Goal: Transaction & Acquisition: Purchase product/service

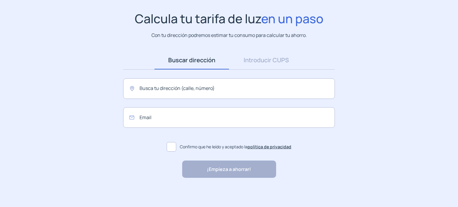
scroll to position [39, 0]
click at [195, 90] on input "text" at bounding box center [229, 88] width 212 height 21
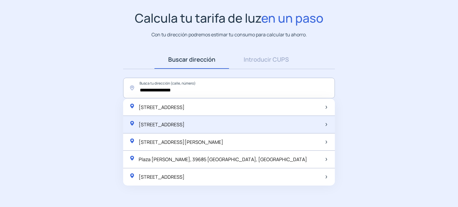
click at [185, 122] on span "[STREET_ADDRESS]" at bounding box center [162, 124] width 46 height 7
type input "**********"
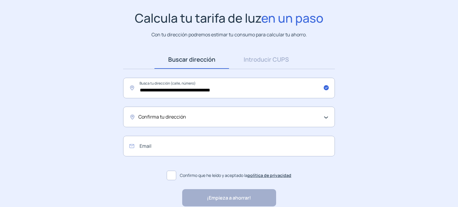
click at [199, 120] on div "Confirma tu dirección" at bounding box center [227, 117] width 178 height 8
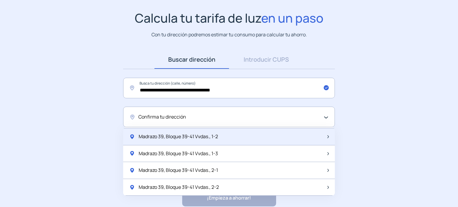
scroll to position [30, 0]
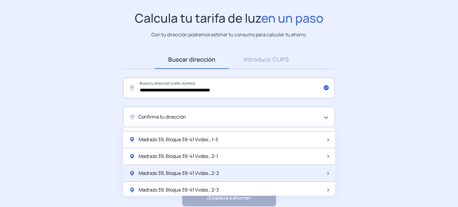
click at [210, 172] on span "Madrazo 39, Bloque 39-41 Vvdas., 2-2" at bounding box center [179, 174] width 80 height 8
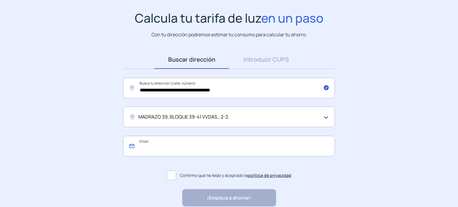
click at [167, 146] on input "email" at bounding box center [229, 146] width 212 height 21
type input "**********"
click at [172, 179] on span at bounding box center [172, 176] width 10 height 10
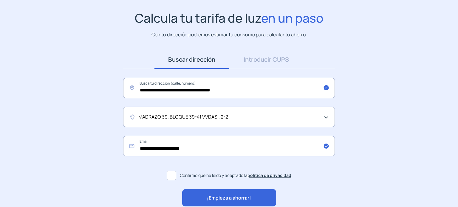
scroll to position [68, 0]
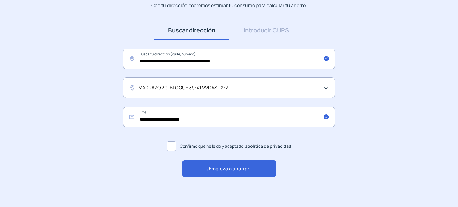
click at [226, 168] on span "¡Empieza a ahorrar!" at bounding box center [229, 169] width 44 height 8
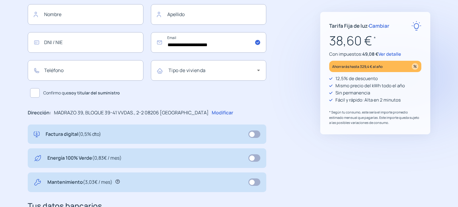
scroll to position [119, 0]
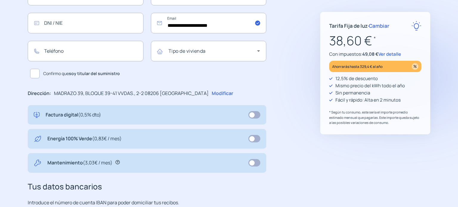
click at [118, 162] on icon at bounding box center [117, 162] width 4 height 4
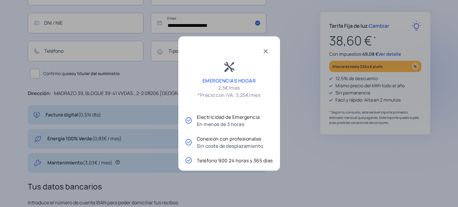
scroll to position [0, 0]
drag, startPoint x: 266, startPoint y: 52, endPoint x: 263, endPoint y: 52, distance: 3.3
click at [266, 52] on span at bounding box center [266, 51] width 14 height 14
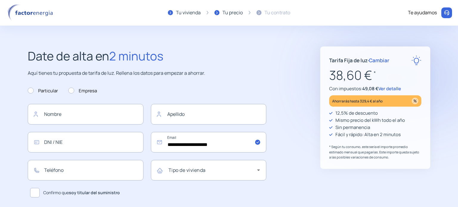
click at [395, 87] on span "Ver detalle" at bounding box center [390, 89] width 23 height 6
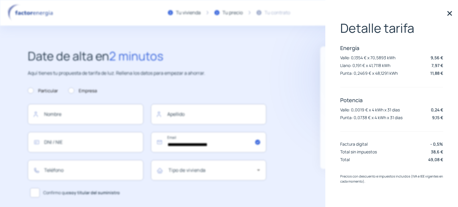
click at [450, 14] on img at bounding box center [449, 13] width 9 height 9
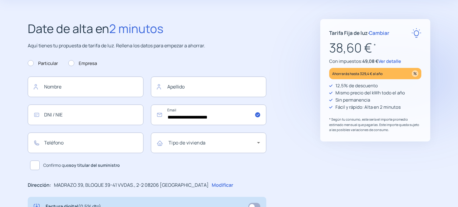
scroll to position [24, 0]
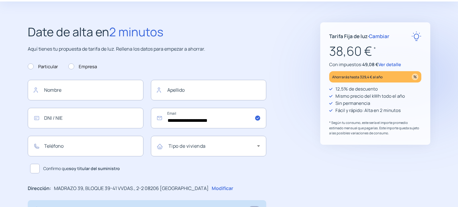
click at [393, 64] on span "Ver detalle" at bounding box center [390, 64] width 23 height 6
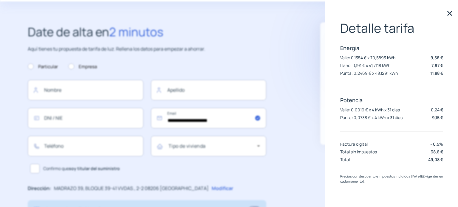
click at [450, 15] on img at bounding box center [449, 13] width 9 height 9
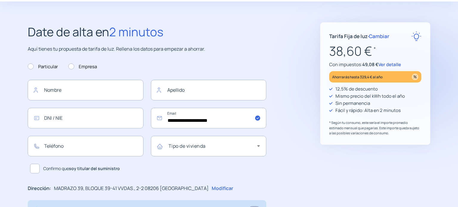
click at [383, 35] on span "Cambiar" at bounding box center [379, 36] width 21 height 7
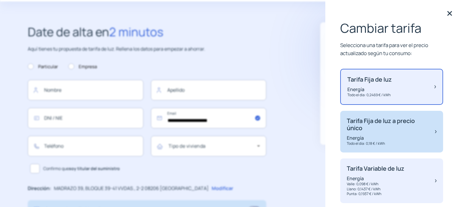
click at [373, 133] on div "Tarifa Fija de luz a precio único Energía Todo el dia: 0,18 € / kWh" at bounding box center [388, 132] width 82 height 29
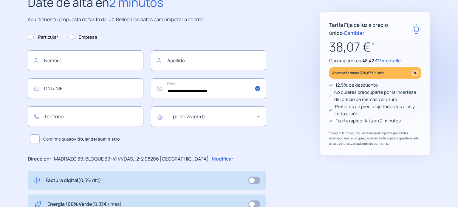
scroll to position [54, 0]
click at [385, 61] on span "Ver detalle" at bounding box center [389, 61] width 23 height 6
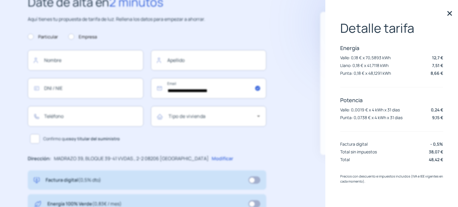
click at [449, 15] on img at bounding box center [449, 13] width 9 height 9
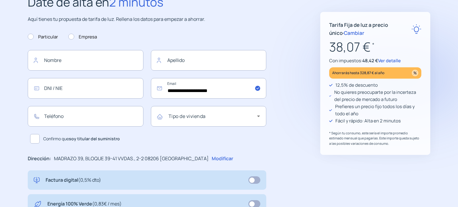
click at [344, 33] on span "Cambiar" at bounding box center [354, 33] width 21 height 7
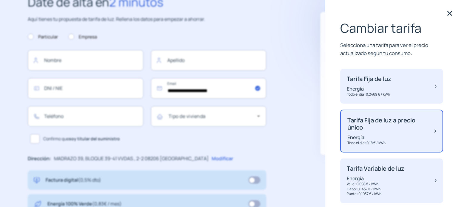
scroll to position [30, 0]
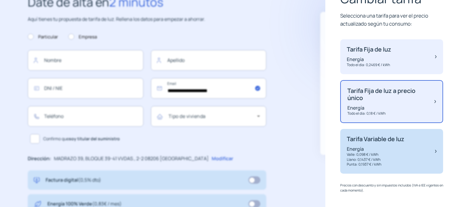
click at [403, 158] on p "Llano: 0,1437 € / kWh" at bounding box center [376, 160] width 58 height 5
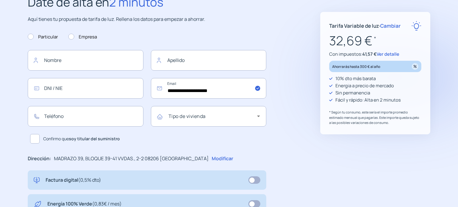
click at [391, 55] on span "Ver detalle" at bounding box center [388, 54] width 23 height 6
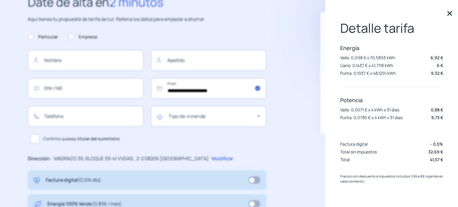
click at [452, 13] on img at bounding box center [449, 13] width 9 height 9
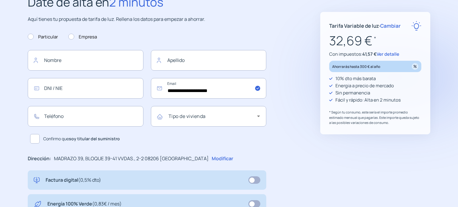
click at [391, 27] on span "Cambiar" at bounding box center [390, 25] width 21 height 7
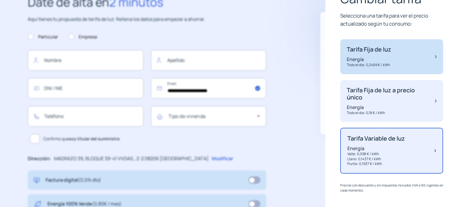
click at [375, 58] on p "Energía" at bounding box center [369, 59] width 44 height 7
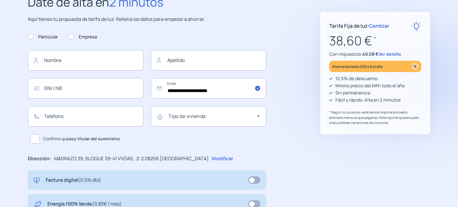
click at [389, 55] on span "Ver detalle" at bounding box center [390, 54] width 23 height 6
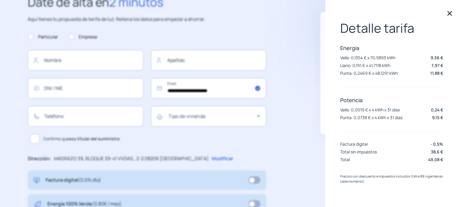
click at [450, 13] on img at bounding box center [449, 13] width 9 height 9
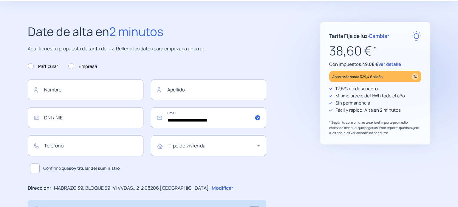
scroll to position [0, 0]
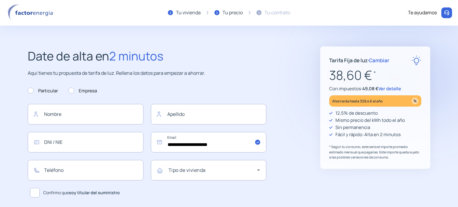
click at [396, 87] on span "Ver detalle" at bounding box center [390, 89] width 23 height 6
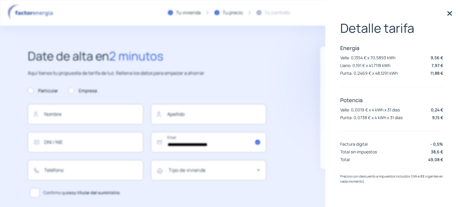
click at [450, 14] on img at bounding box center [449, 13] width 9 height 9
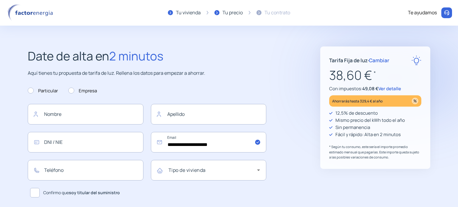
click at [381, 60] on span "Cambiar" at bounding box center [379, 60] width 21 height 7
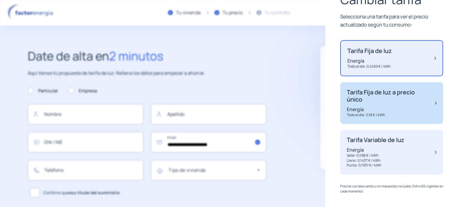
click at [389, 108] on p "Energía" at bounding box center [388, 109] width 82 height 7
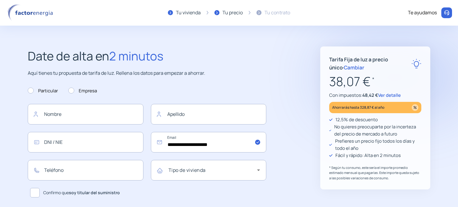
click at [397, 96] on span "Ver detalle" at bounding box center [389, 95] width 23 height 6
